Goal: Task Accomplishment & Management: Use online tool/utility

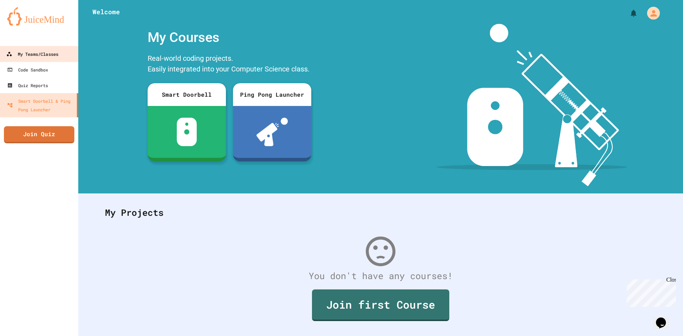
click at [31, 49] on link "My Teams/Classes" at bounding box center [39, 54] width 80 height 16
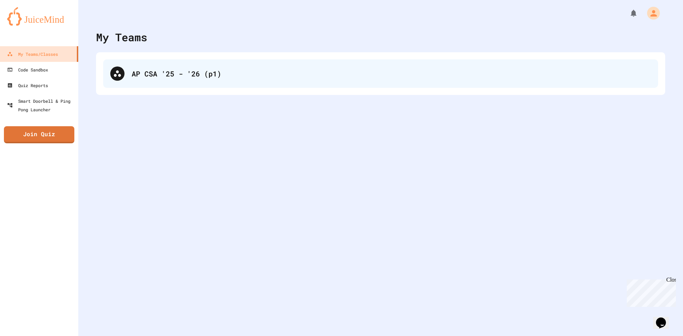
click at [128, 63] on div "AP CSA '25 - '26 (p1)" at bounding box center [380, 73] width 555 height 28
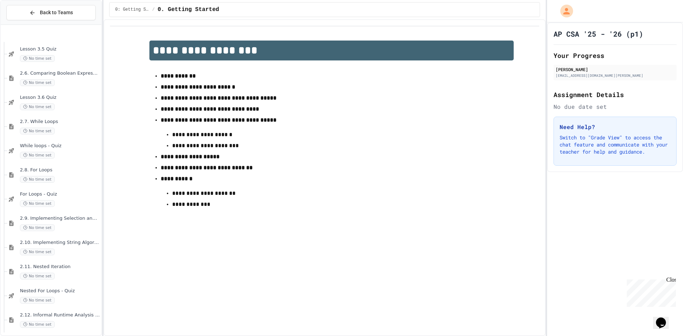
scroll to position [1070, 0]
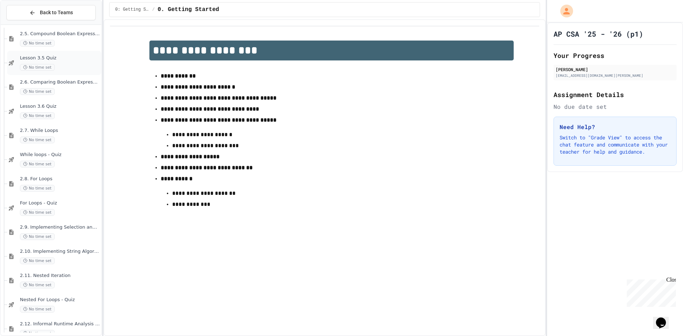
click at [81, 60] on span "Lesson 3.5 Quiz" at bounding box center [60, 58] width 80 height 6
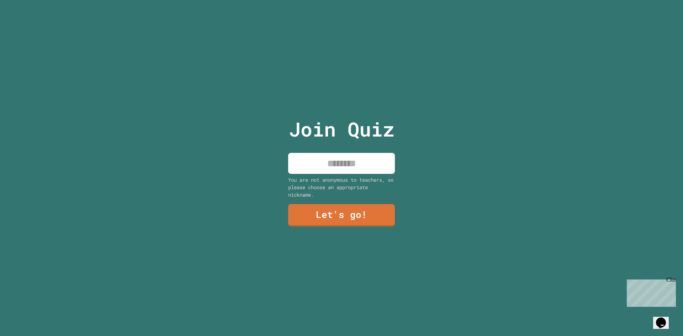
click at [372, 160] on input at bounding box center [341, 163] width 107 height 21
type input "******"
click at [362, 207] on link "Let's go!" at bounding box center [341, 214] width 97 height 23
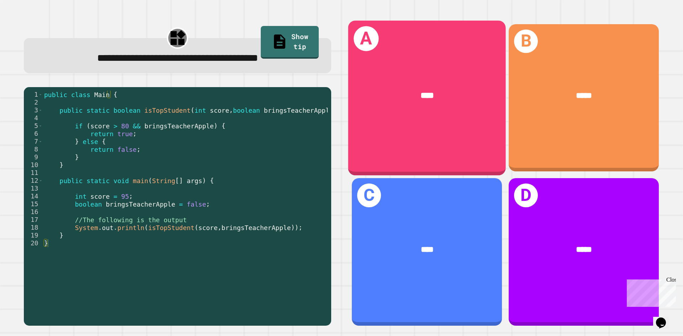
click at [416, 119] on div "A ****" at bounding box center [427, 97] width 158 height 155
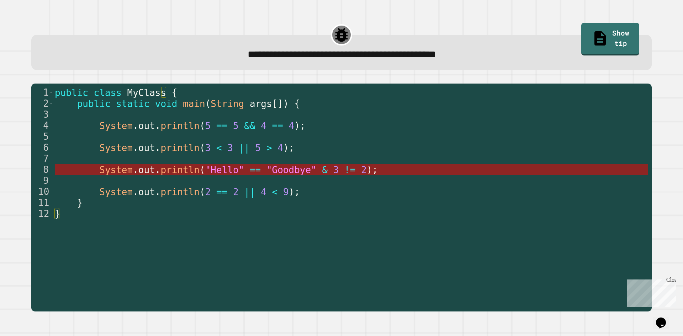
click at [170, 175] on span "println" at bounding box center [179, 170] width 39 height 11
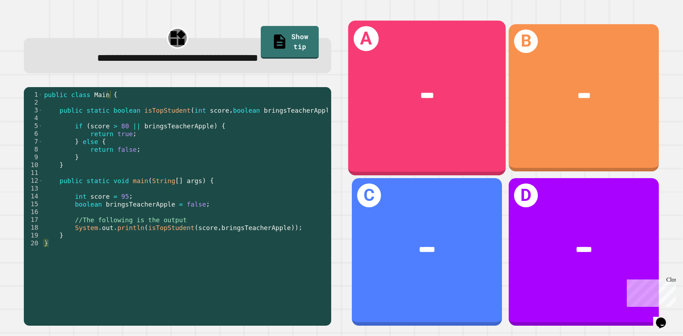
click at [414, 137] on div "A ****" at bounding box center [427, 97] width 158 height 155
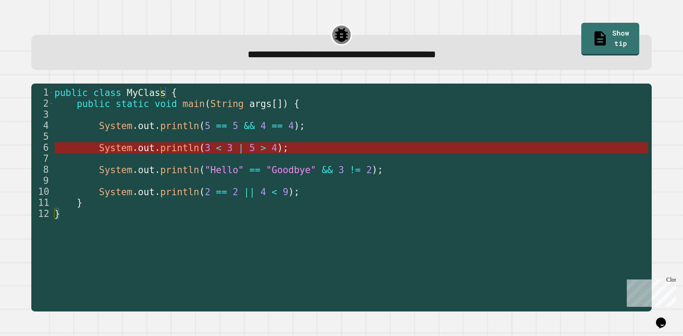
click at [260, 149] on span ">" at bounding box center [263, 148] width 6 height 11
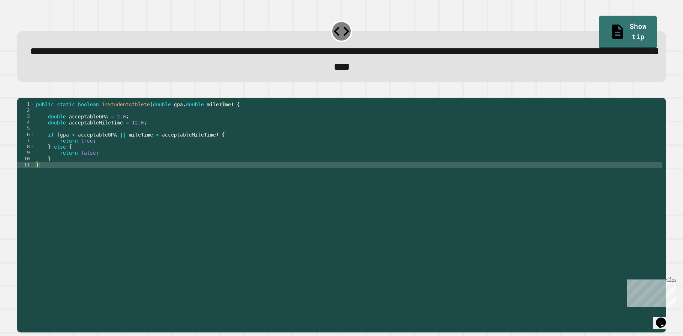
click at [21, 92] on icon "button" at bounding box center [21, 92] width 0 height 0
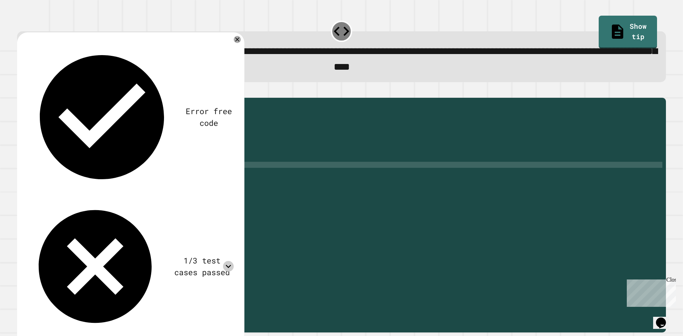
click at [232, 261] on icon at bounding box center [228, 266] width 11 height 11
click at [121, 126] on div "public static boolean isStudentAthlete ( double gpa , double mileTime ) { doubl…" at bounding box center [349, 207] width 628 height 212
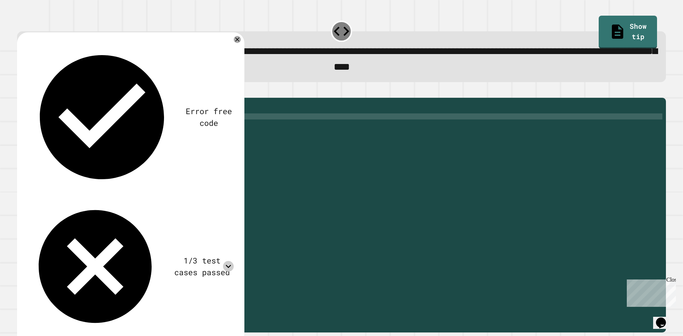
click at [108, 148] on div "public static boolean isStudentAthlete ( double gpa , double mileTime ) { doubl…" at bounding box center [349, 207] width 628 height 212
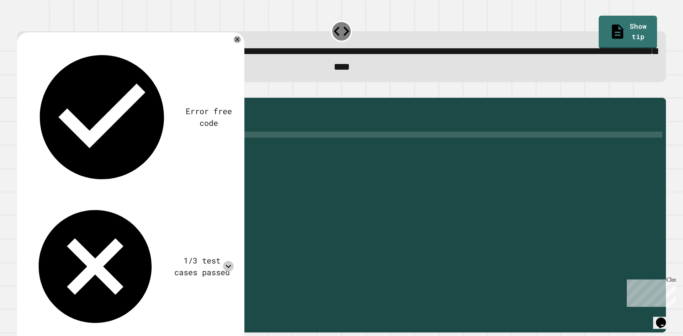
click at [115, 148] on div "public static boolean isStudentAthlete ( double gpa , double mileTime ) { doubl…" at bounding box center [349, 207] width 628 height 212
click at [21, 92] on button "button" at bounding box center [21, 92] width 0 height 0
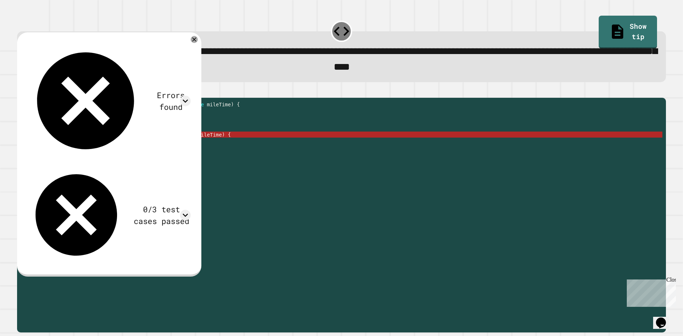
scroll to position [0, 2]
click at [126, 155] on div "public static boolean isStudentAthlete ( double gpa , double mileTime ) { doubl…" at bounding box center [349, 207] width 628 height 212
click at [117, 144] on div "public static boolean isStudentAthlete ( double gpa , double mileTime ) { doubl…" at bounding box center [349, 207] width 628 height 212
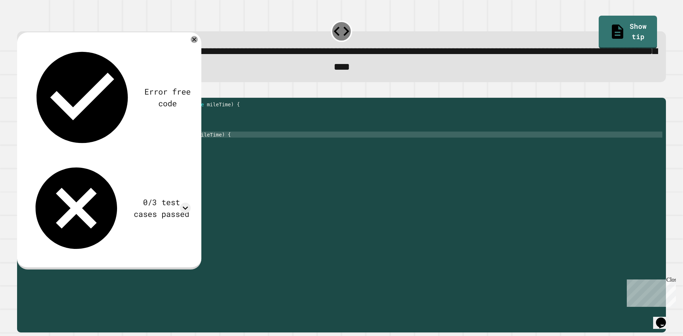
scroll to position [0, 6]
click at [27, 99] on icon "button" at bounding box center [25, 96] width 4 height 5
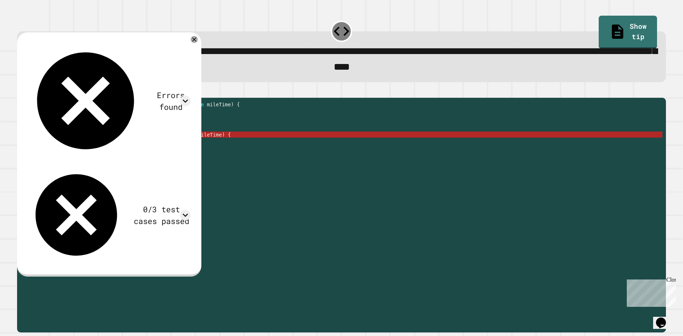
click at [118, 147] on div "public static boolean isStudentAthlete ( double gpa , double mileTime ) { doubl…" at bounding box center [349, 207] width 628 height 212
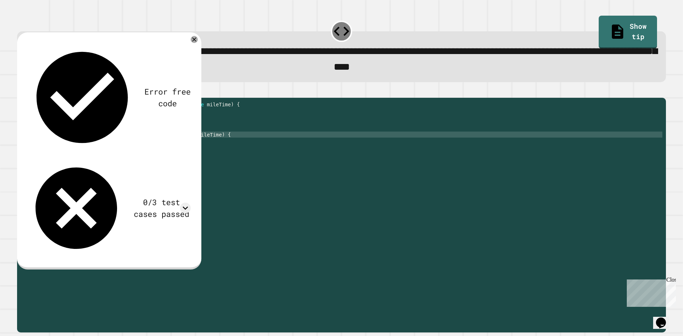
scroll to position [0, 6]
click at [27, 97] on icon "button" at bounding box center [25, 96] width 4 height 5
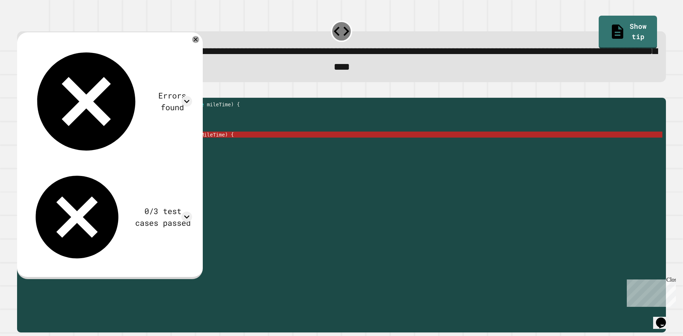
click at [121, 146] on div "public static boolean isStudentAthlete ( double gpa , double mileTime ) { doubl…" at bounding box center [349, 207] width 628 height 212
click at [202, 51] on div "Errors found /Main.java:6: error: ')' expected if (gpa > acceptableGPA 2.0|| mi…" at bounding box center [110, 155] width 186 height 247
click at [192, 96] on icon at bounding box center [186, 101] width 11 height 11
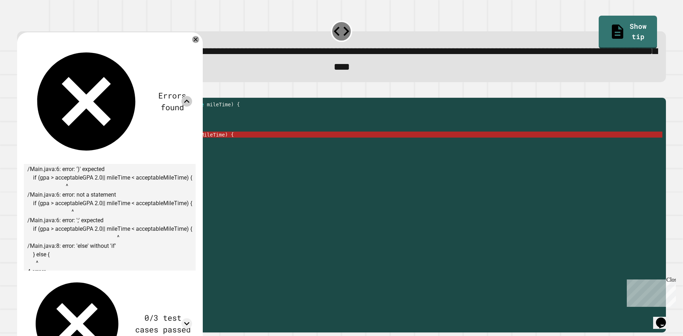
scroll to position [0, 0]
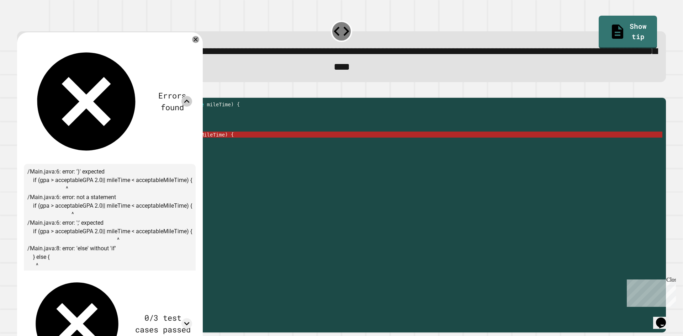
click at [192, 96] on icon at bounding box center [186, 101] width 11 height 11
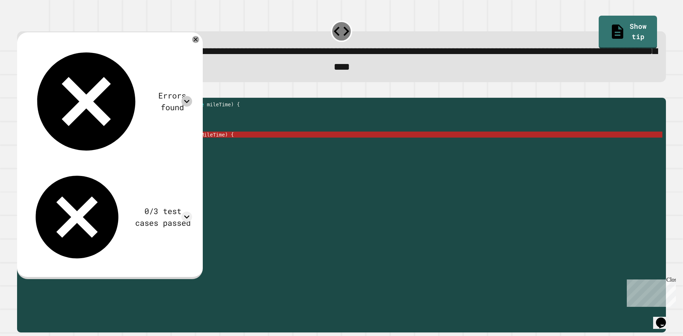
click at [121, 148] on div "public static boolean isStudentAthlete ( double gpa , double mileTime ) { doubl…" at bounding box center [349, 207] width 628 height 212
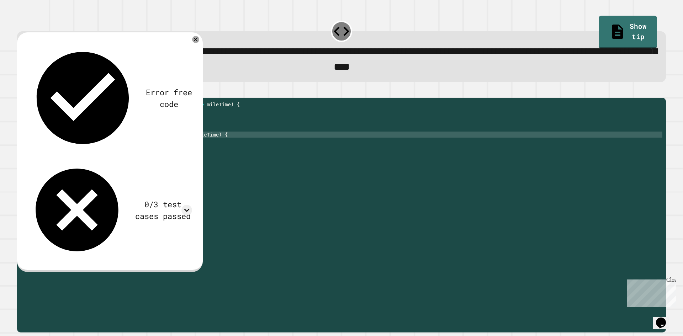
type textarea "**********"
click at [191, 205] on icon at bounding box center [186, 210] width 11 height 11
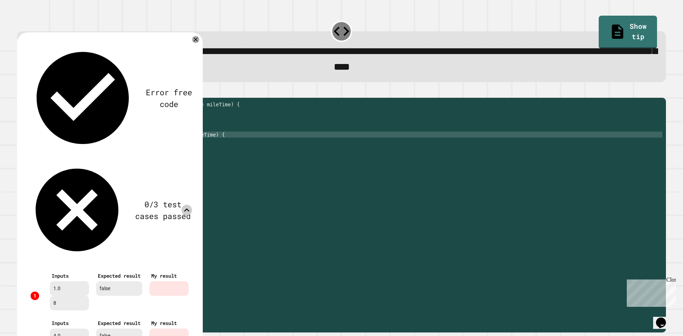
click at [192, 205] on div at bounding box center [186, 210] width 11 height 11
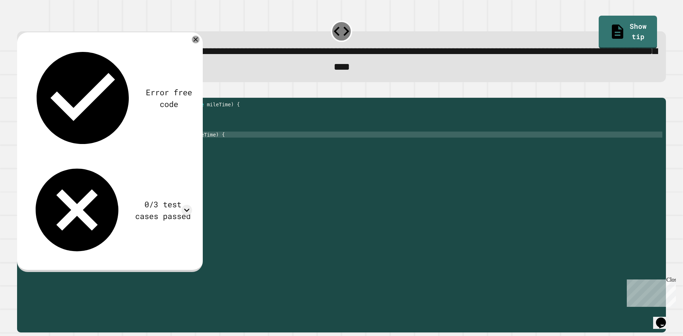
click at [200, 43] on icon at bounding box center [196, 40] width 8 height 8
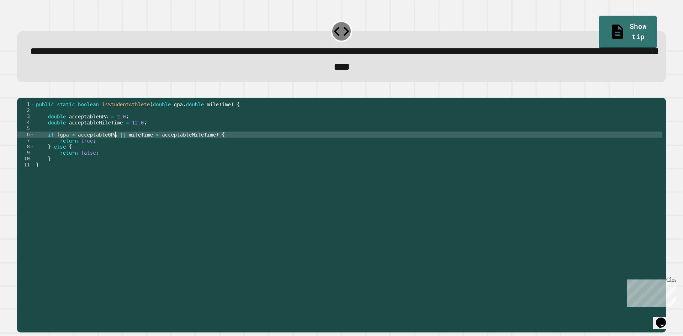
click at [115, 146] on div "public static boolean isStudentAthlete ( double gpa , double mileTime ) { doubl…" at bounding box center [349, 207] width 628 height 212
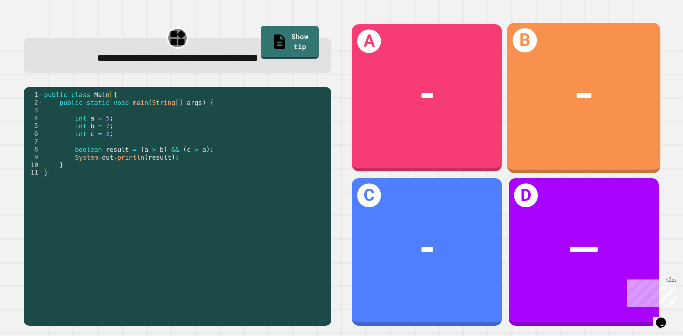
click at [520, 110] on div "*****" at bounding box center [583, 96] width 153 height 46
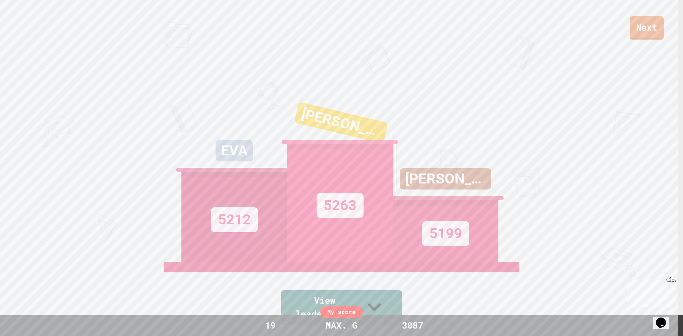
click at [650, 32] on link "Next" at bounding box center [647, 27] width 34 height 23
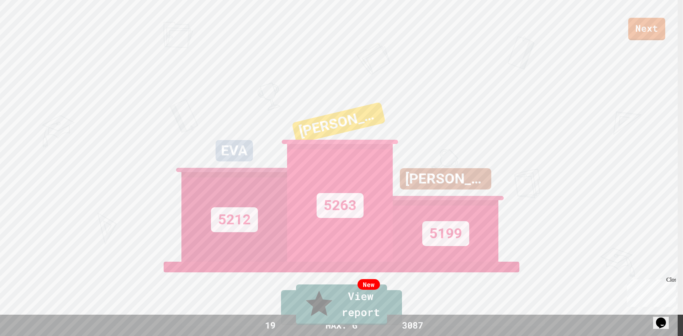
click at [358, 302] on link "New View report" at bounding box center [341, 305] width 91 height 41
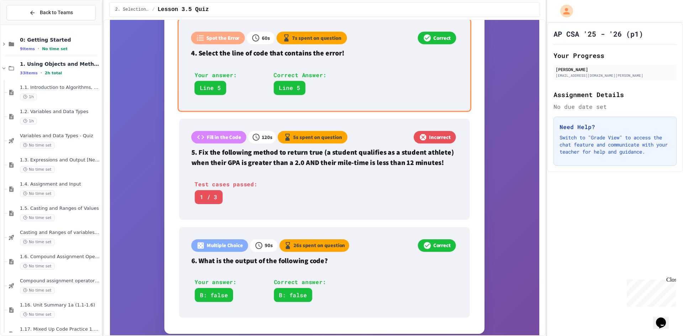
scroll to position [496, 0]
